Goal: Task Accomplishment & Management: Use online tool/utility

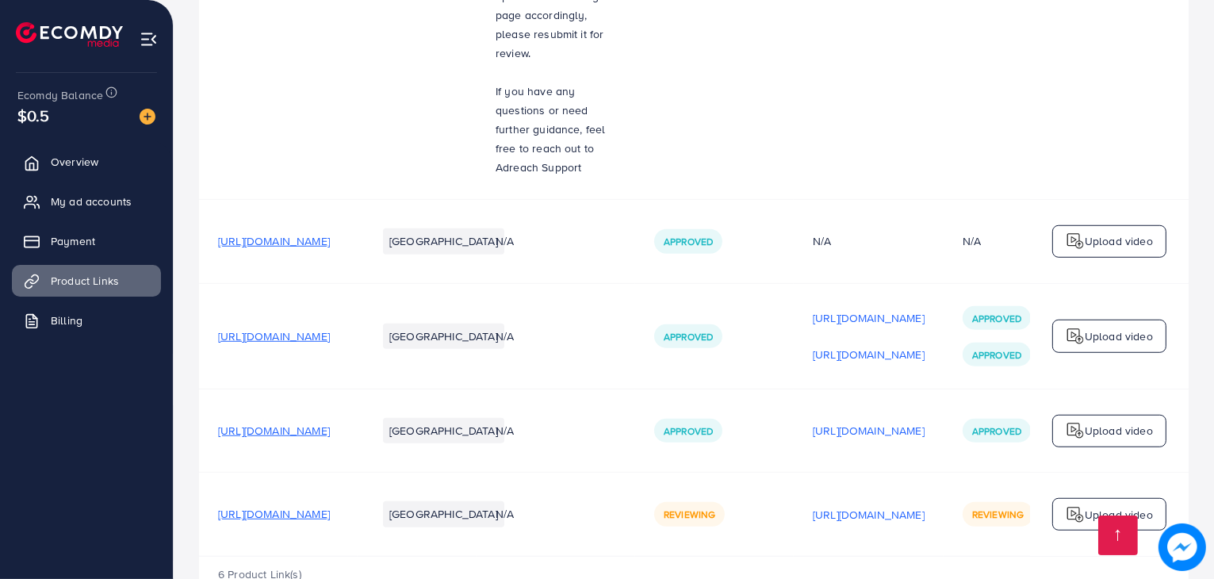
scroll to position [0, 266]
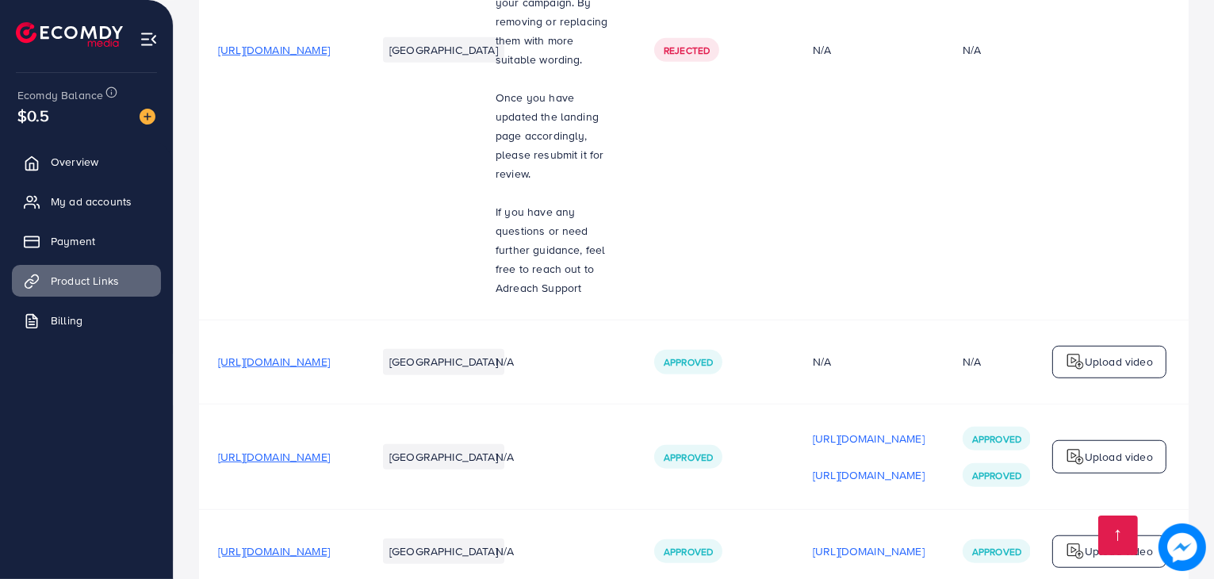
scroll to position [1283, 0]
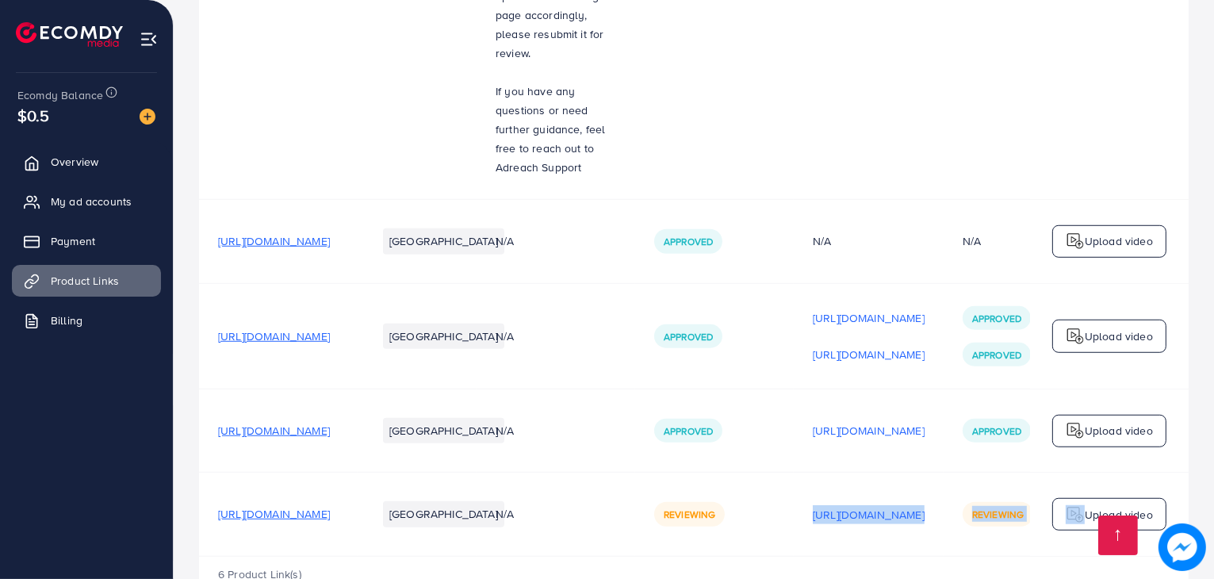
drag, startPoint x: 820, startPoint y: 502, endPoint x: 1031, endPoint y: 496, distance: 211.7
click at [1031, 496] on tr "https://cartshop.com.pk/products/7-cells-clothes-organizer Pakistan N/A Reviewi…" at bounding box center [729, 513] width 1061 height 83
click at [902, 496] on td "[URL][DOMAIN_NAME]" at bounding box center [868, 513] width 150 height 83
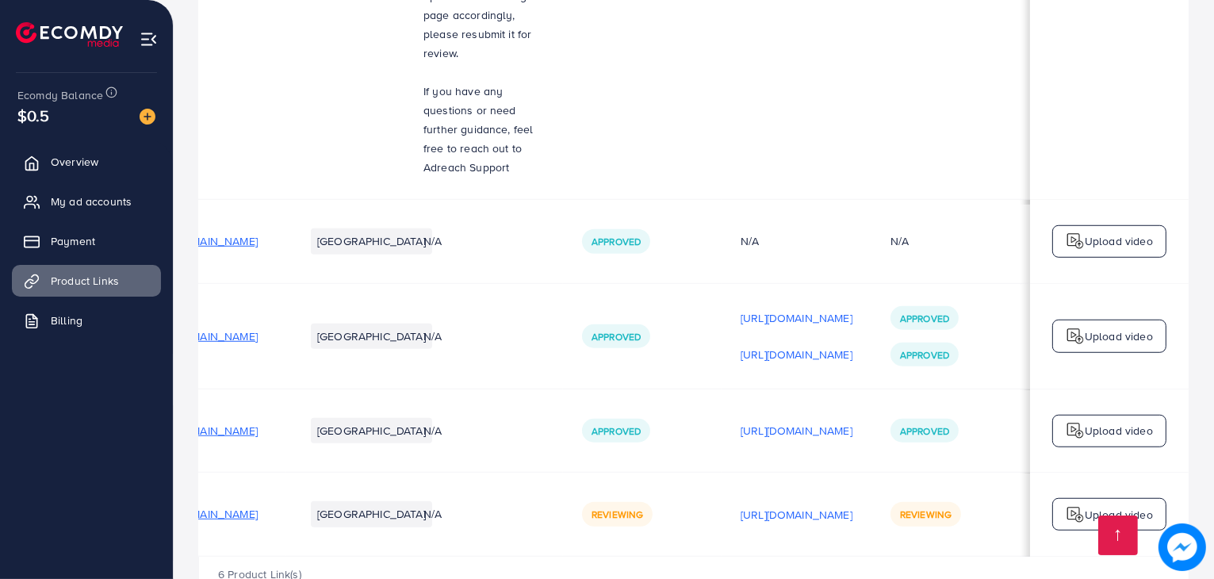
scroll to position [0, 222]
click at [897, 556] on div "6 Product Link(s)" at bounding box center [693, 579] width 989 height 46
click at [1058, 498] on div "Upload video" at bounding box center [1109, 514] width 114 height 33
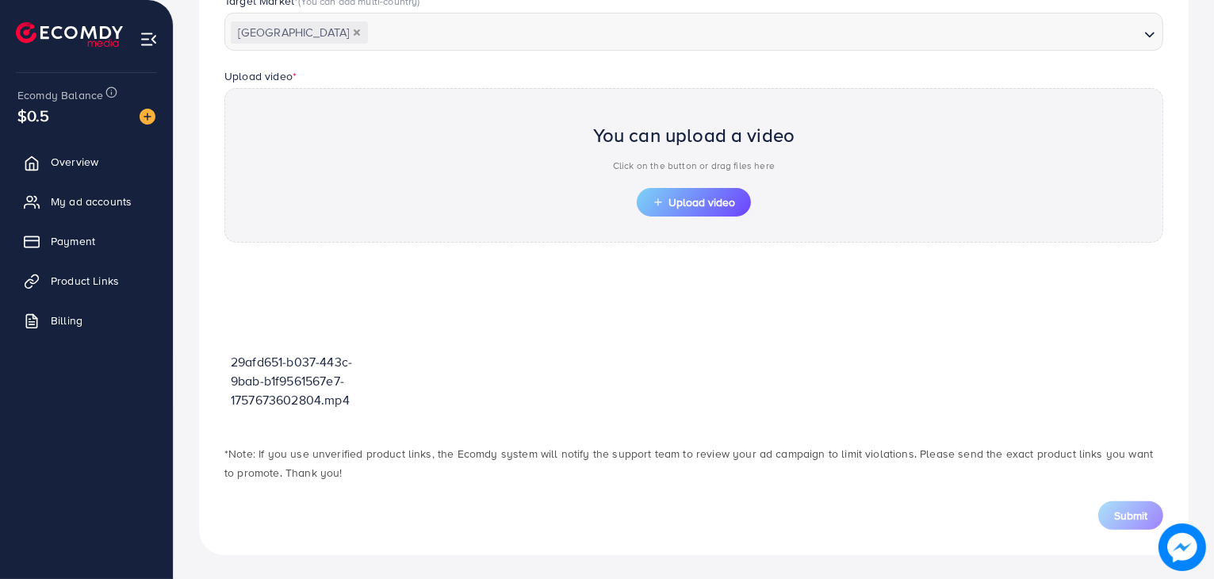
click at [687, 171] on p "Click on the button or drag files here" at bounding box center [694, 165] width 202 height 19
click at [692, 191] on button "Upload video" at bounding box center [694, 202] width 114 height 29
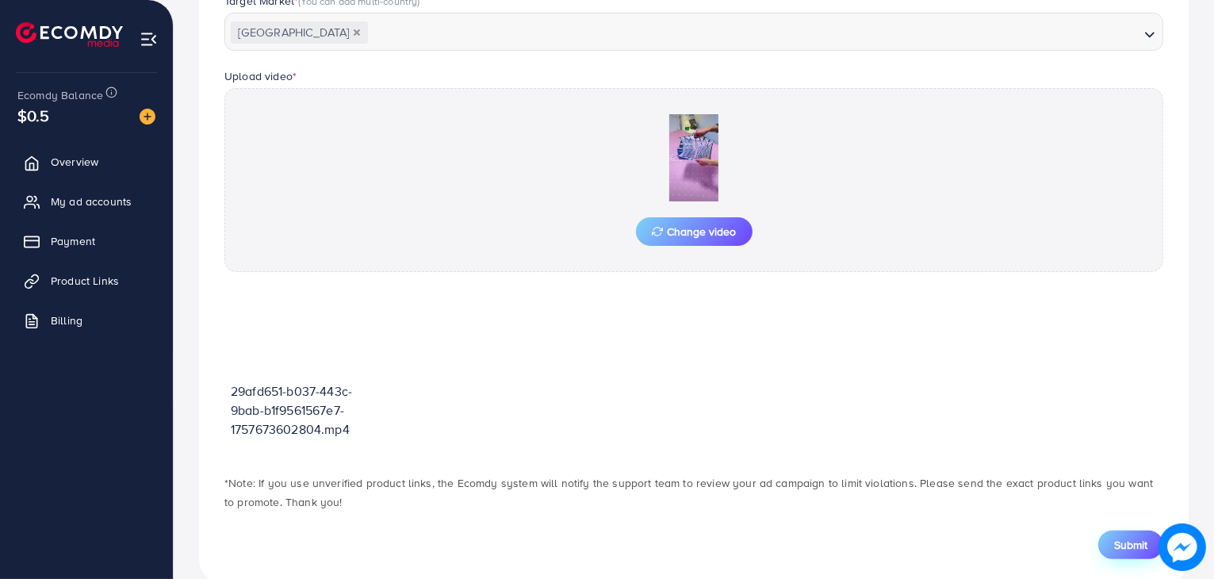
click at [1107, 533] on button "Submit" at bounding box center [1130, 544] width 65 height 29
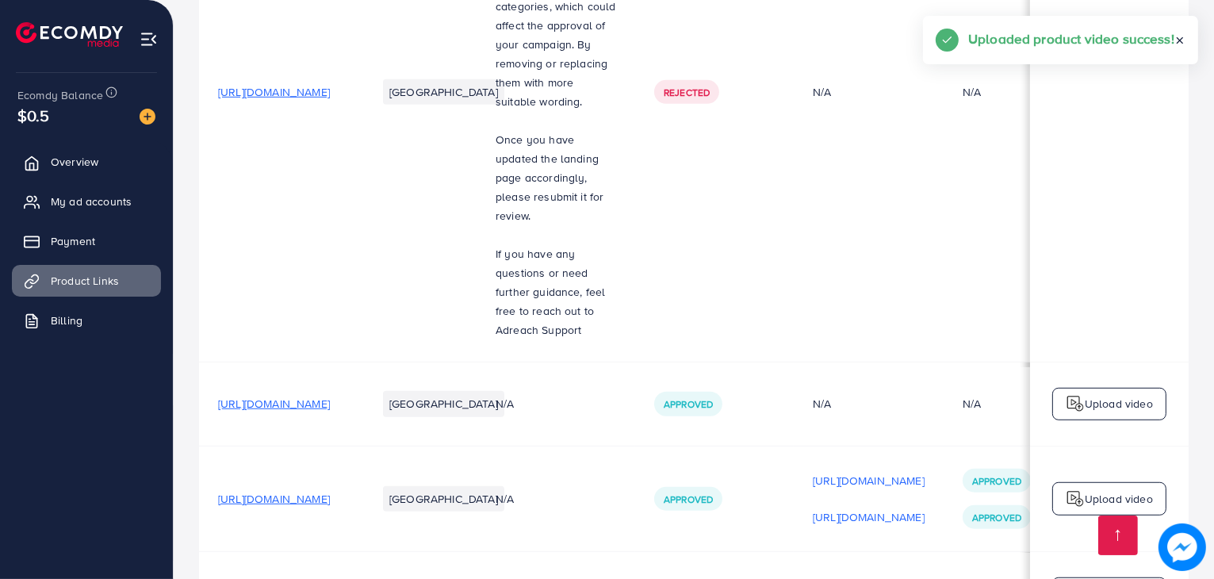
scroll to position [1268, 0]
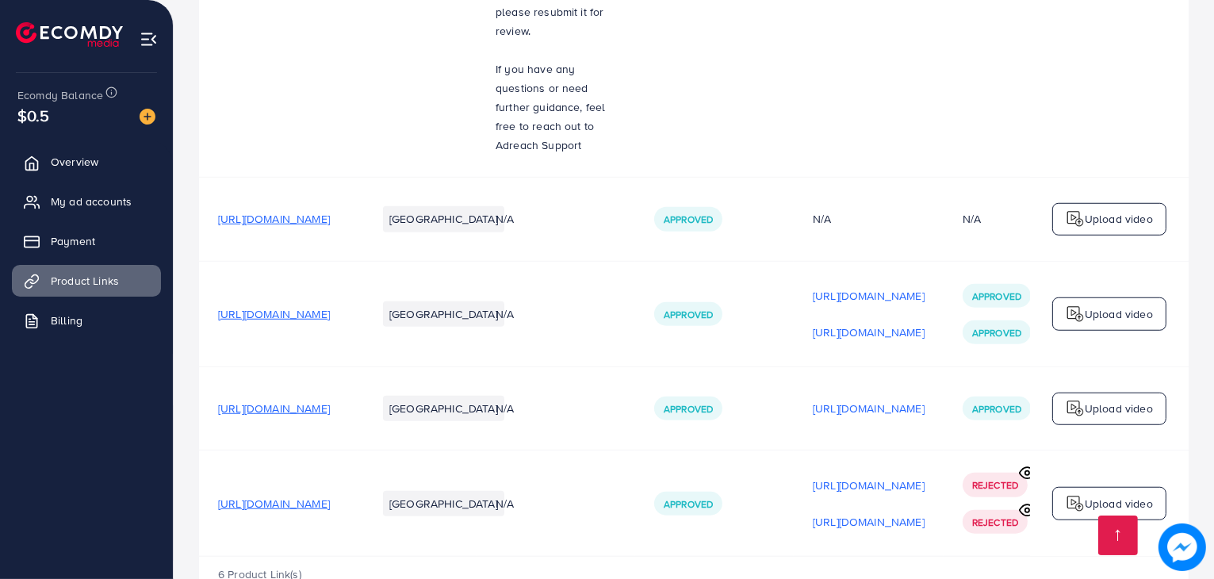
scroll to position [0, 266]
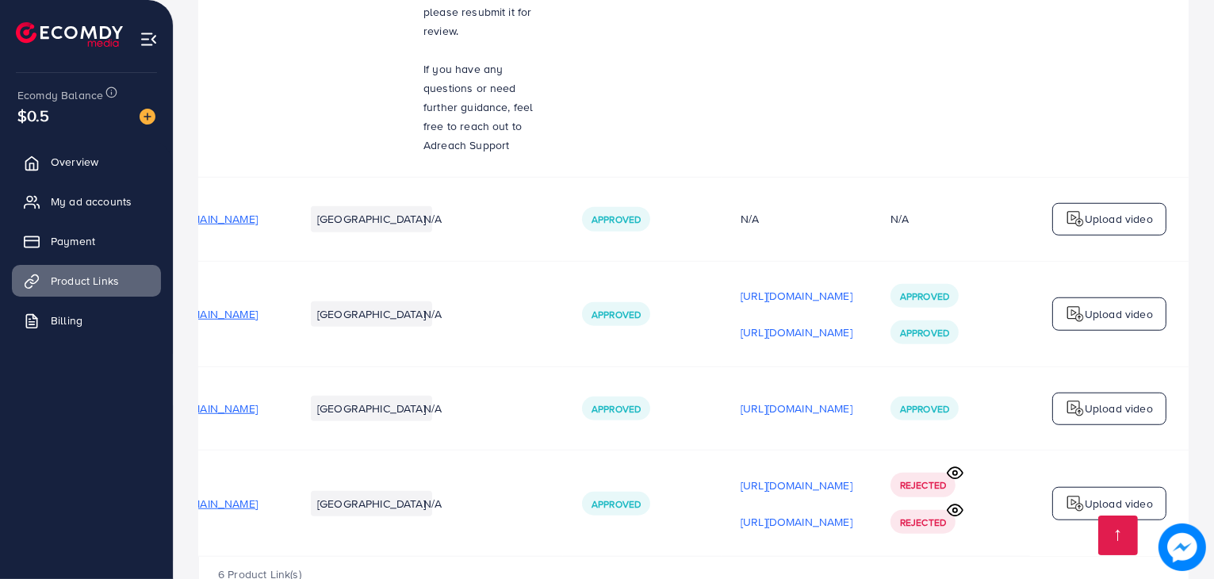
click at [953, 508] on circle at bounding box center [955, 510] width 4 height 4
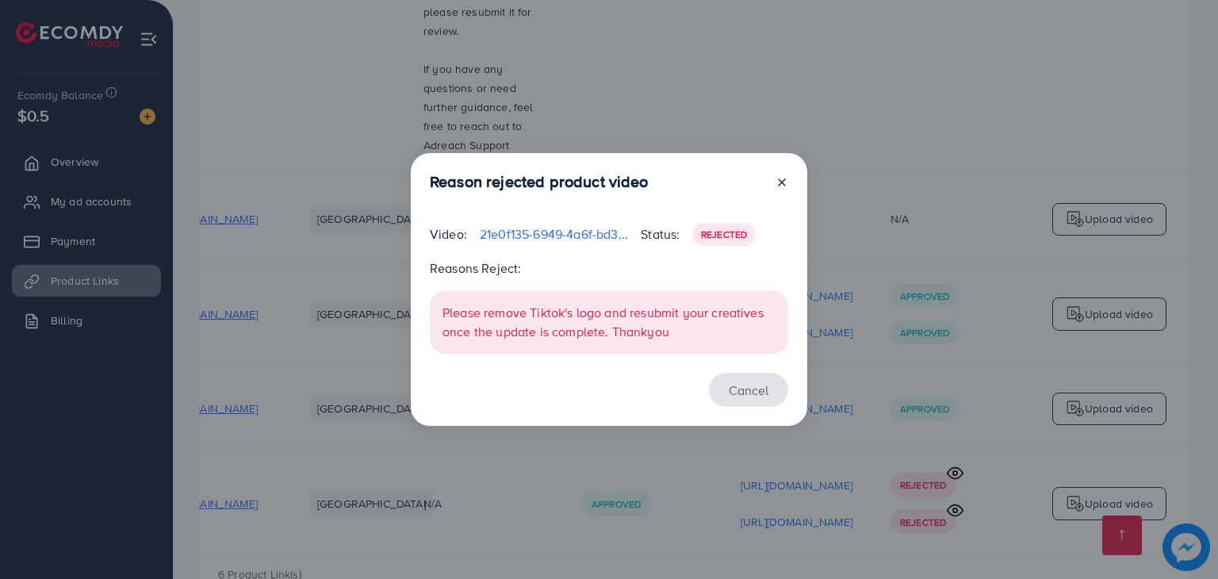
click at [745, 397] on button "Cancel" at bounding box center [748, 390] width 79 height 34
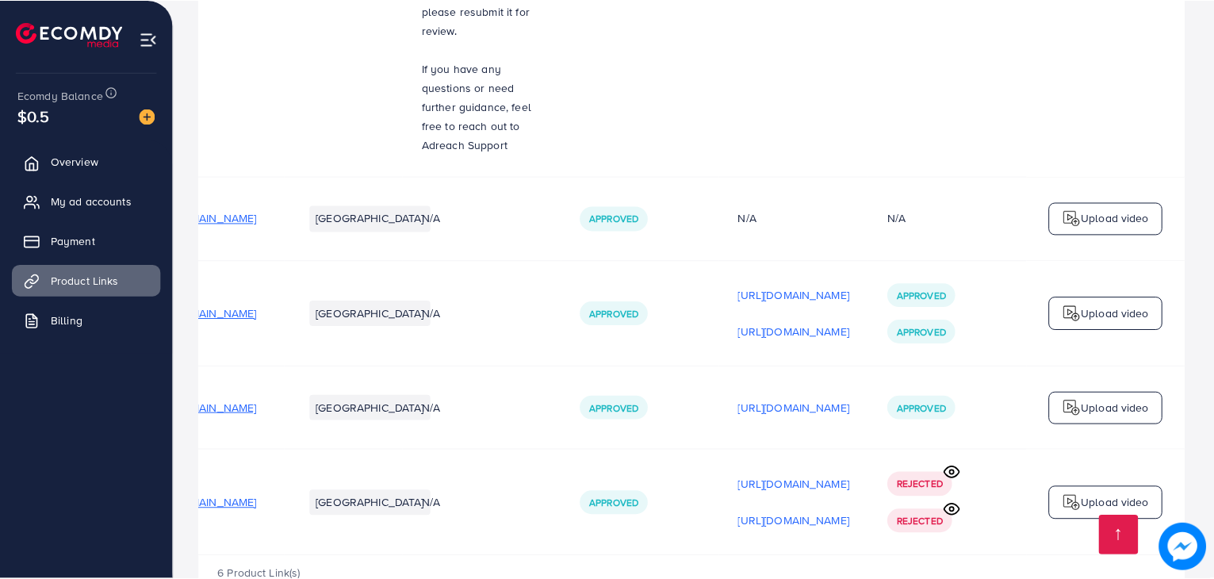
scroll to position [0, 262]
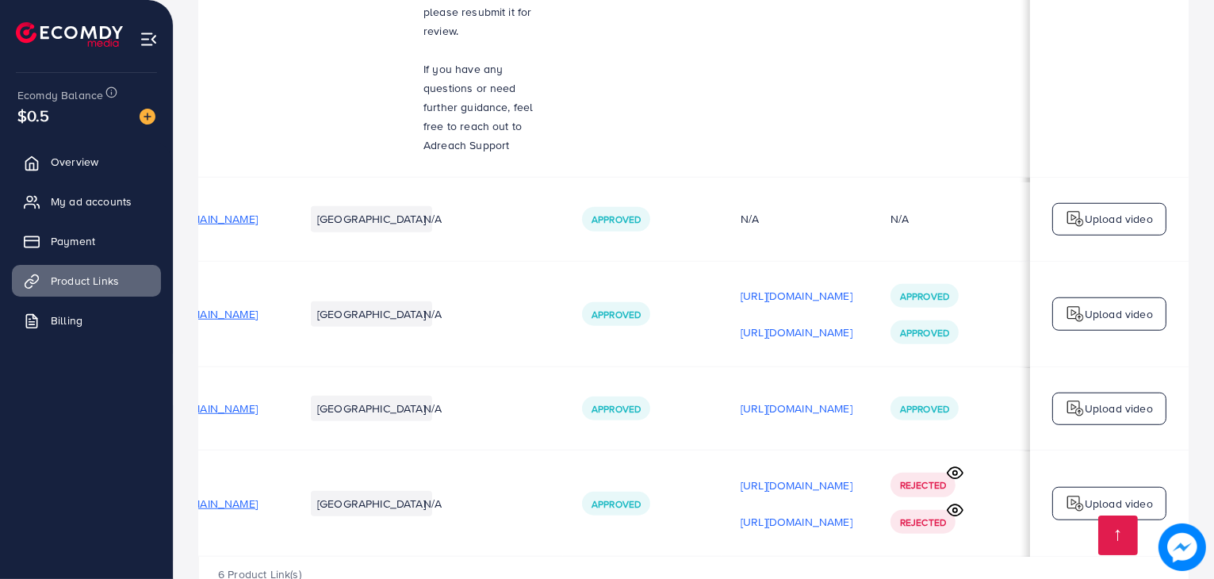
click at [957, 471] on circle at bounding box center [955, 473] width 4 height 4
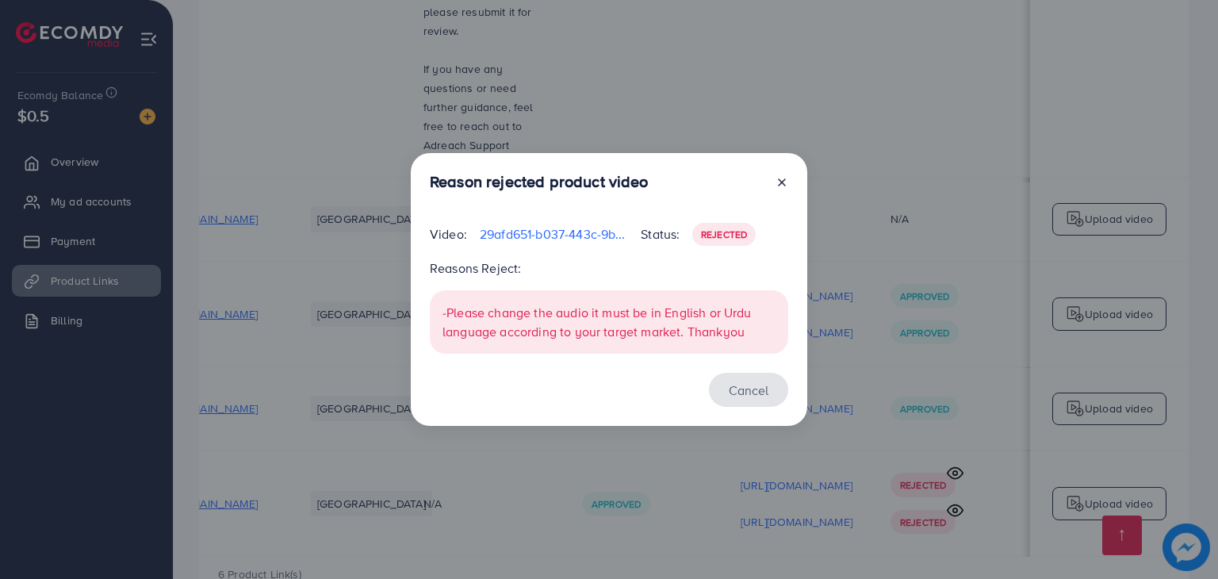
click at [761, 384] on button "Cancel" at bounding box center [748, 390] width 79 height 34
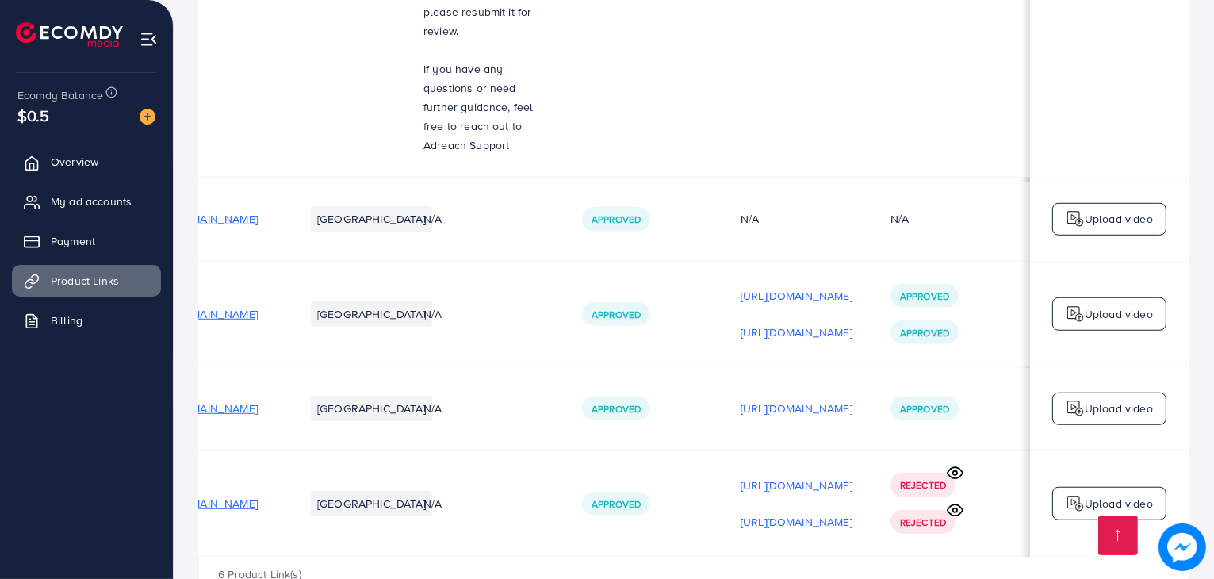
click at [1107, 494] on p "Upload video" at bounding box center [1118, 503] width 68 height 19
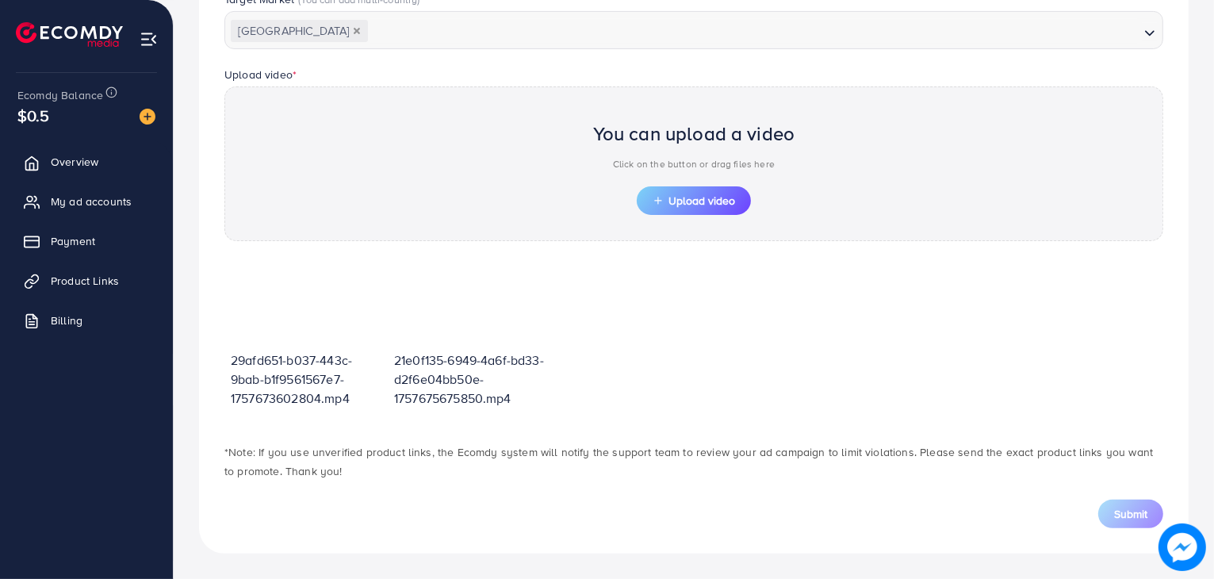
scroll to position [463, 0]
click at [628, 194] on div "You can upload a video Click on the button or drag files here Upload video" at bounding box center [693, 165] width 939 height 155
click at [677, 197] on span "Upload video" at bounding box center [693, 202] width 82 height 11
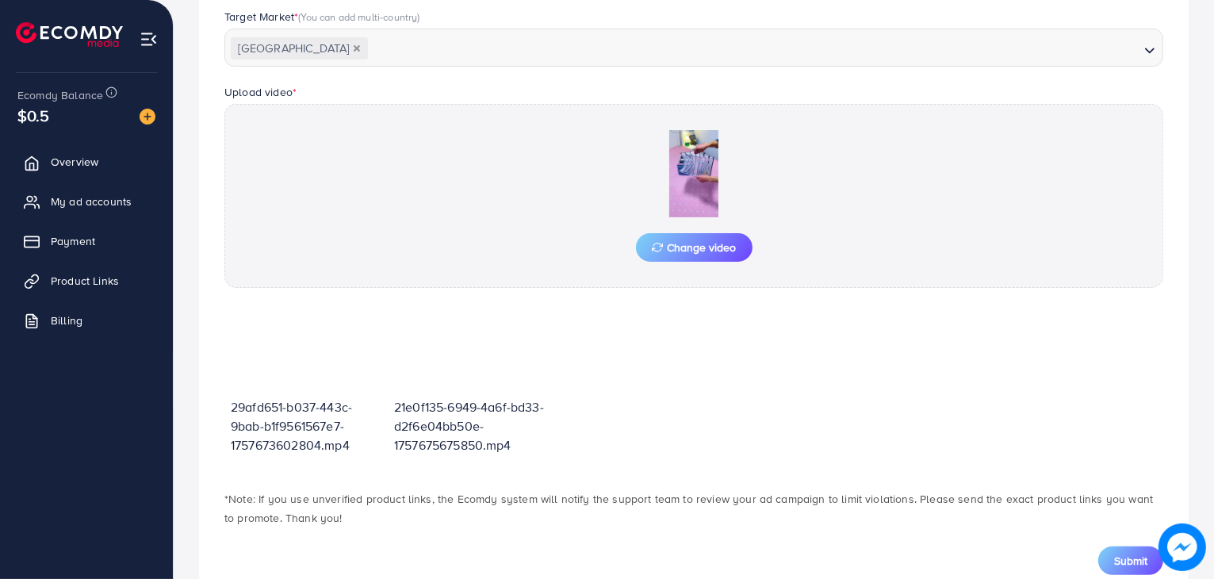
scroll to position [493, 0]
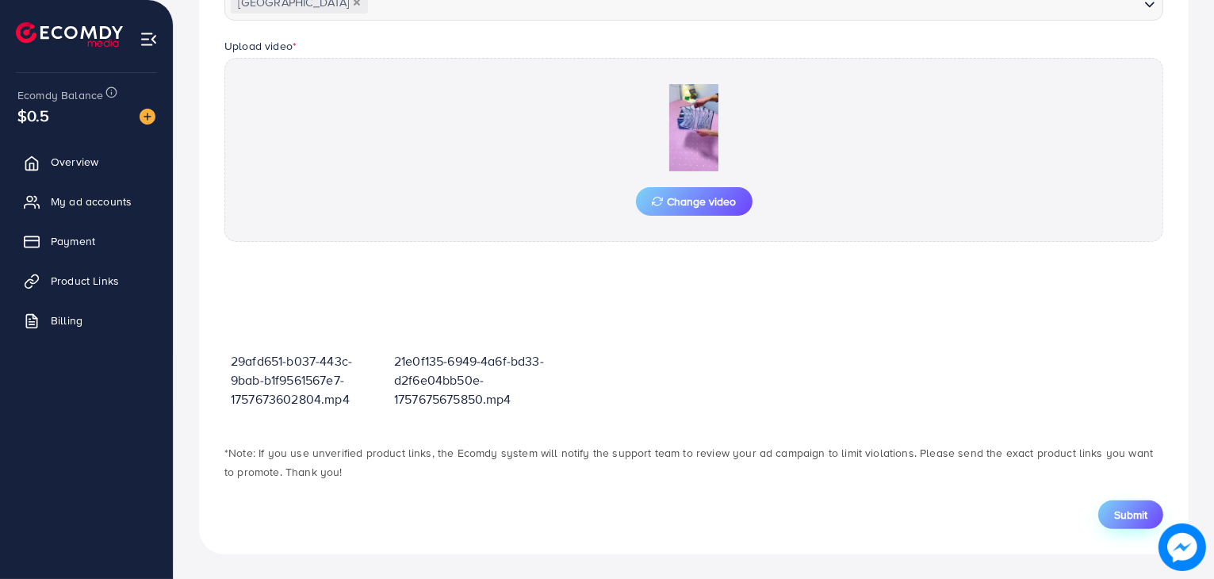
click at [1148, 504] on button "Submit" at bounding box center [1130, 514] width 65 height 29
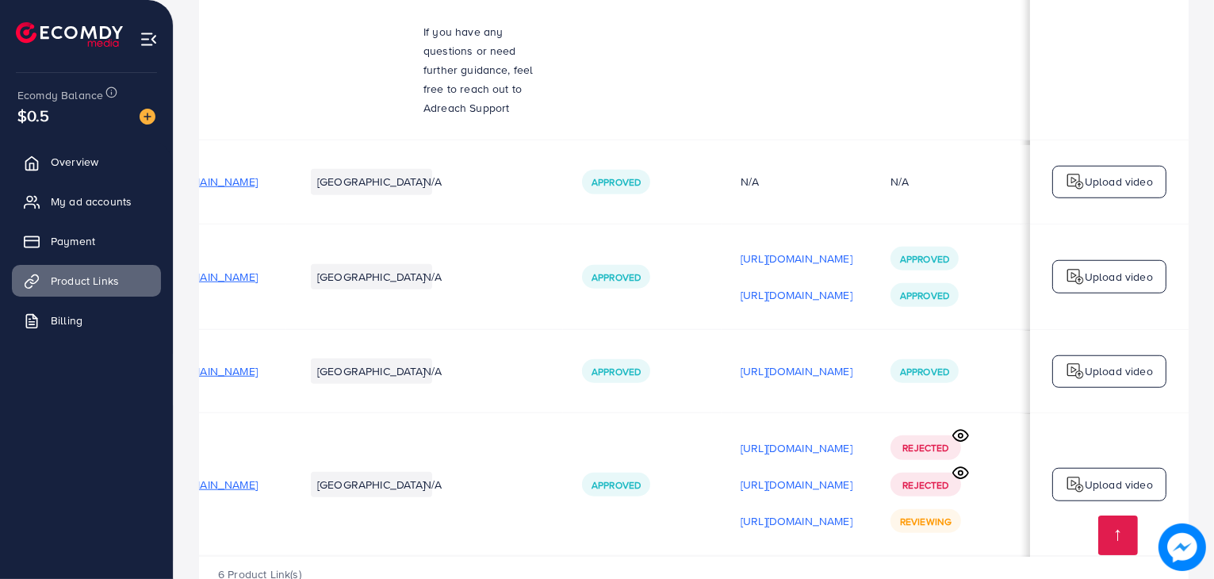
scroll to position [1, 270]
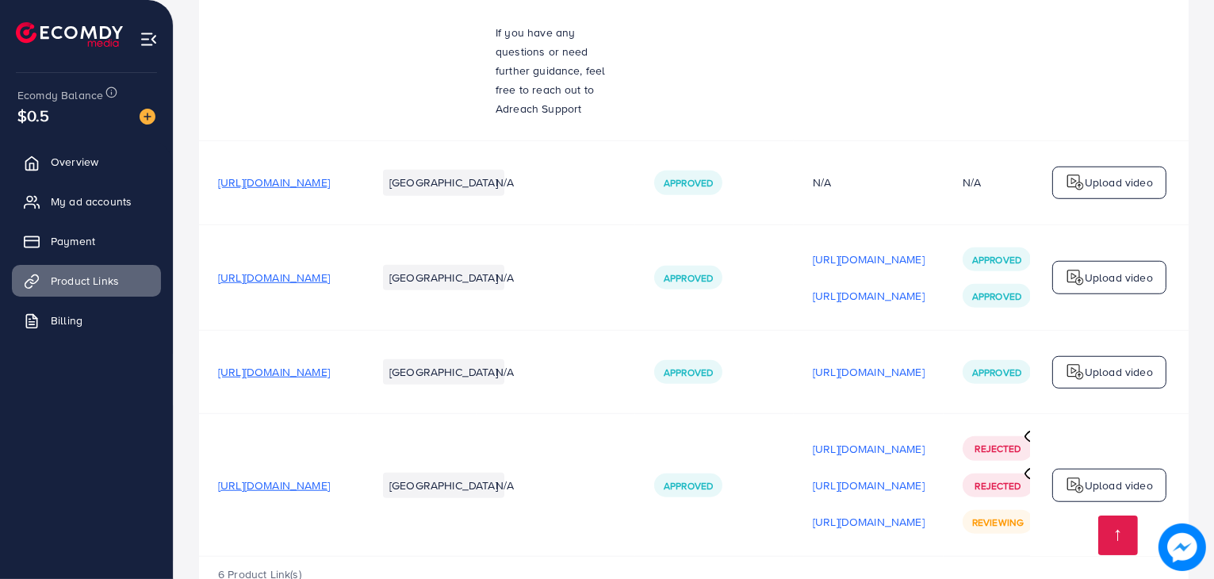
scroll to position [0, 270]
